Goal: Contribute content

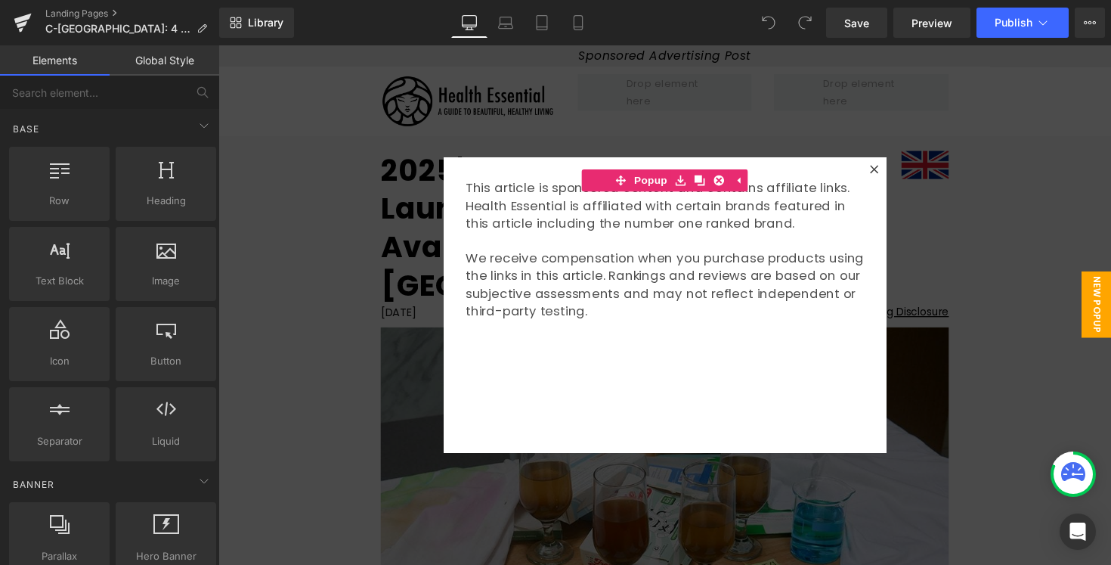
click at [985, 288] on div at bounding box center [675, 311] width 914 height 532
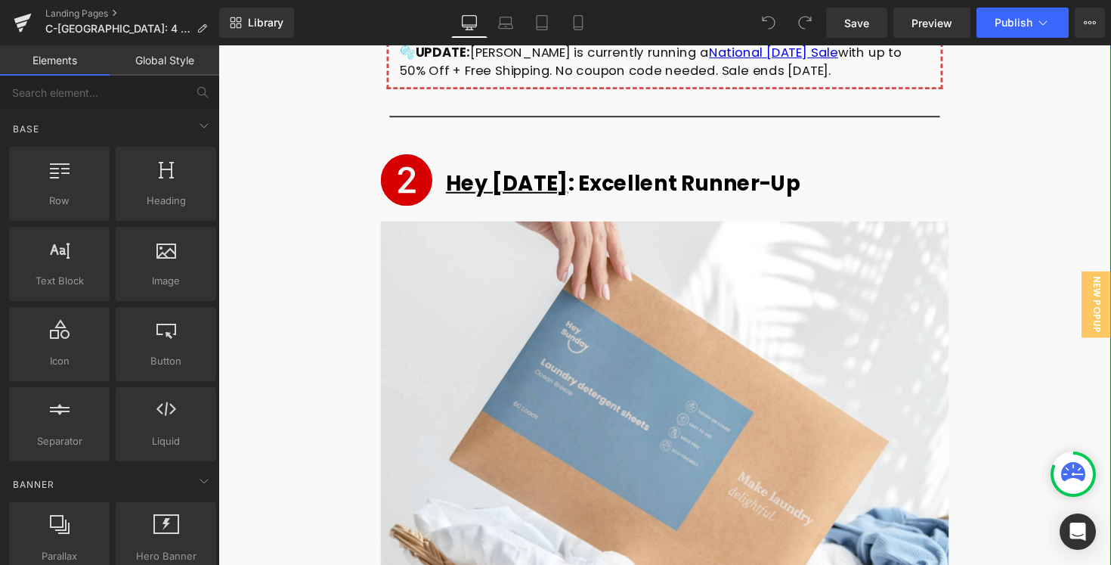
scroll to position [5499, 0]
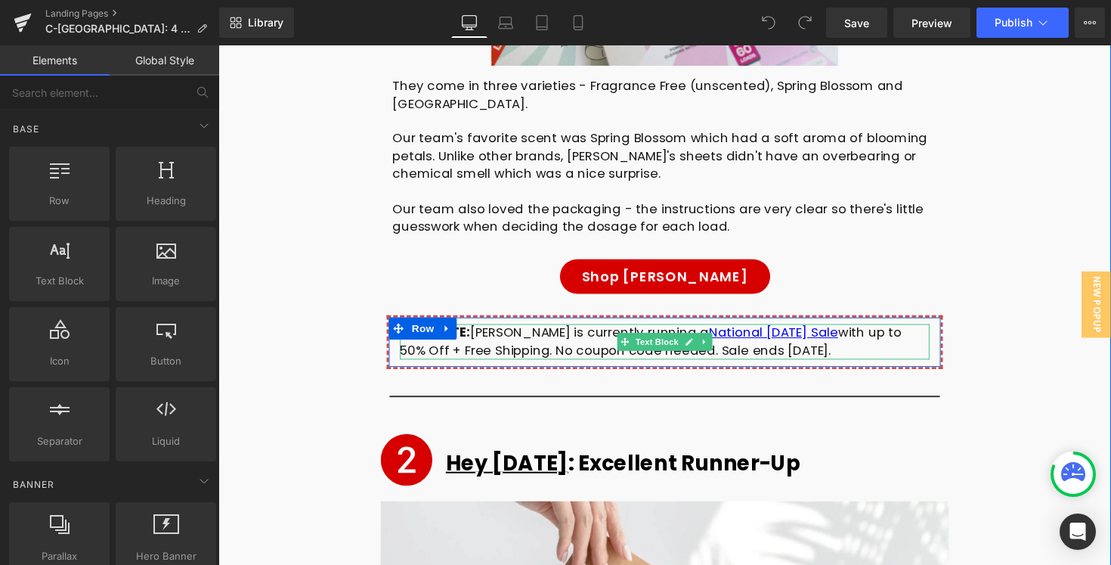
click at [548, 331] on div "🫧 UPDATE: [PERSON_NAME] is currently running a National [DATE] Sale with up to …" at bounding box center [675, 349] width 543 height 36
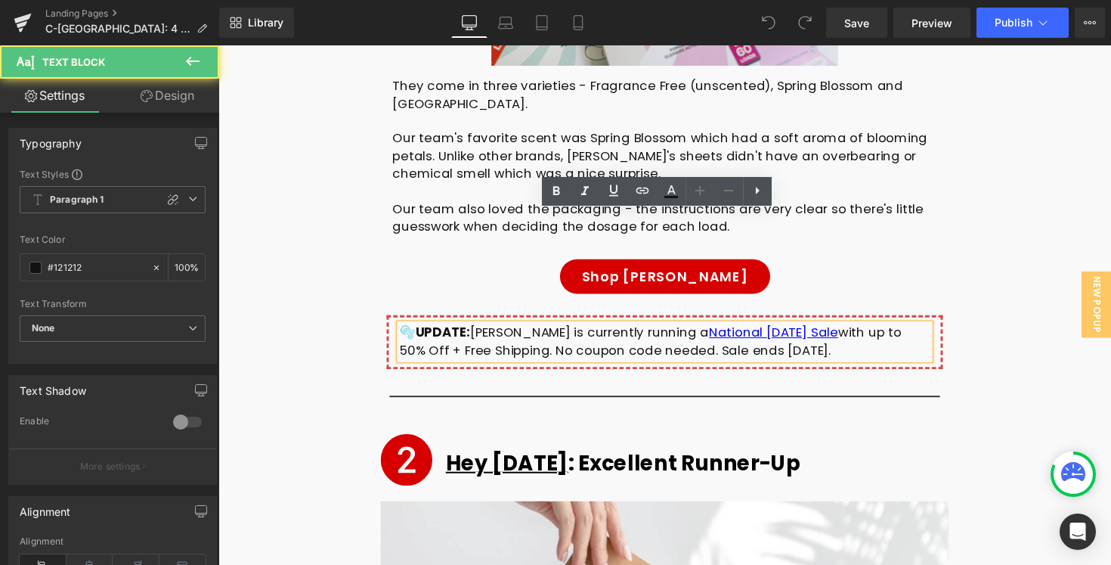
click at [413, 331] on div "🫧 UPDATE: [PERSON_NAME] is currently running a National [DATE] Sale with up to …" at bounding box center [675, 349] width 543 height 36
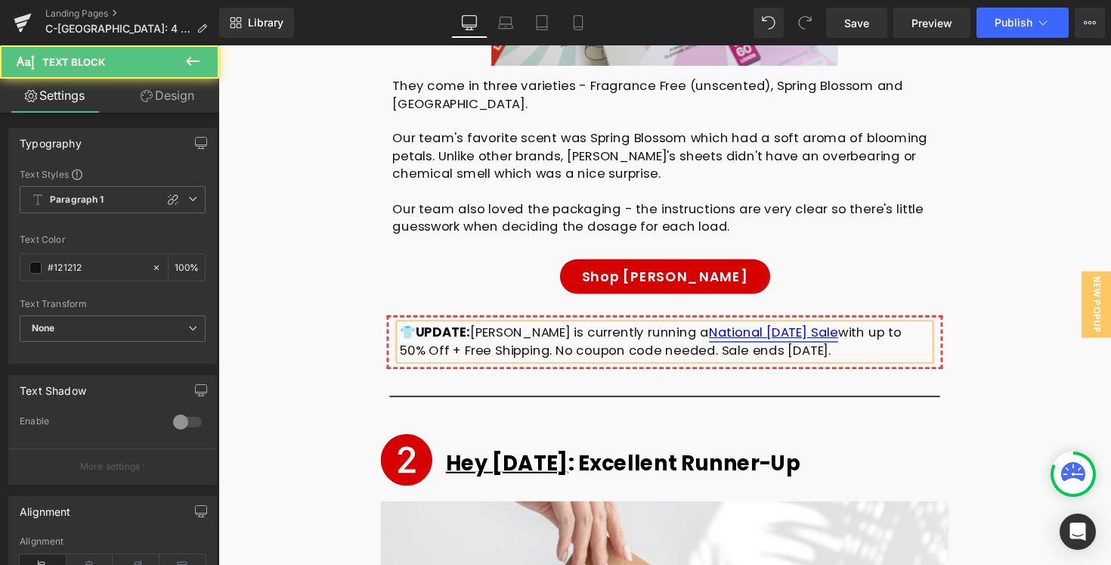
click at [811, 330] on link "National [DATE] Sale" at bounding box center [787, 339] width 132 height 18
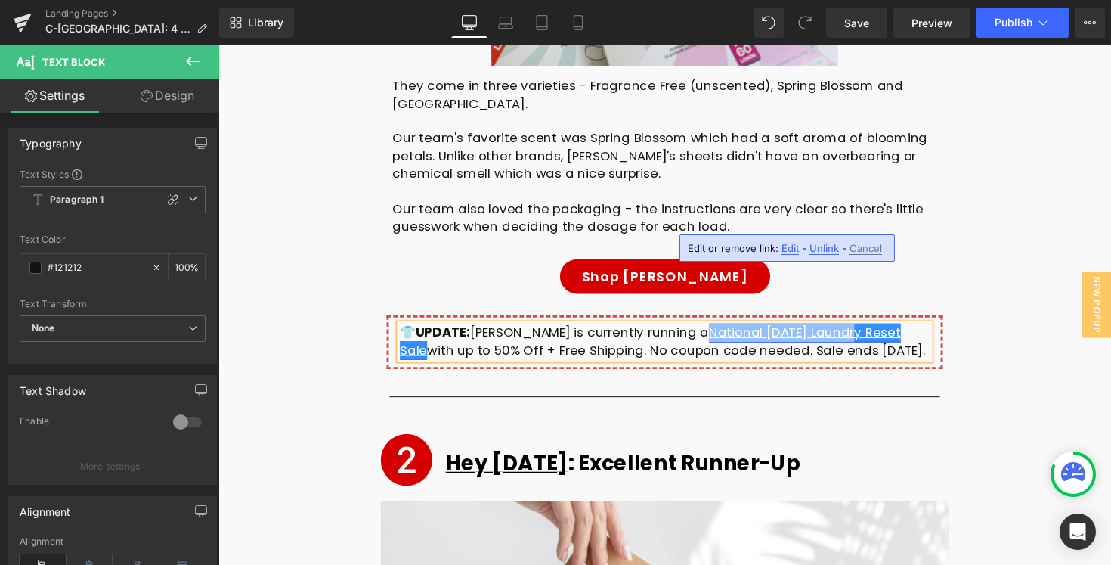
drag, startPoint x: 811, startPoint y: 224, endPoint x: 664, endPoint y: 230, distance: 146.7
click at [664, 330] on link "National [DATE] Laundry Reset Sale" at bounding box center [660, 348] width 513 height 36
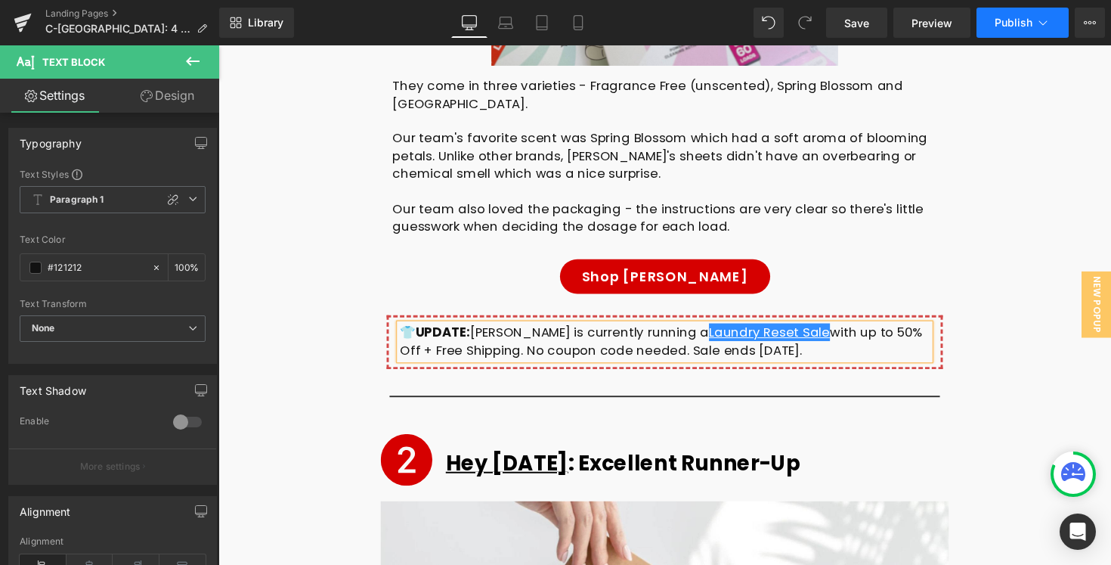
click at [978, 32] on button "Publish" at bounding box center [1022, 23] width 92 height 30
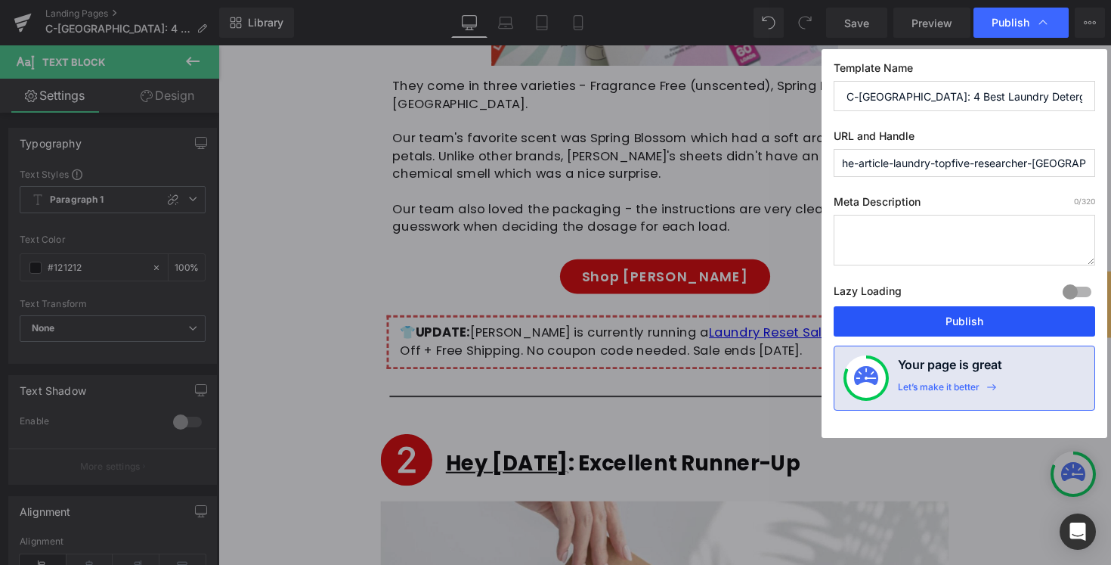
click at [924, 319] on button "Publish" at bounding box center [964, 321] width 261 height 30
